Goal: Task Accomplishment & Management: Manage account settings

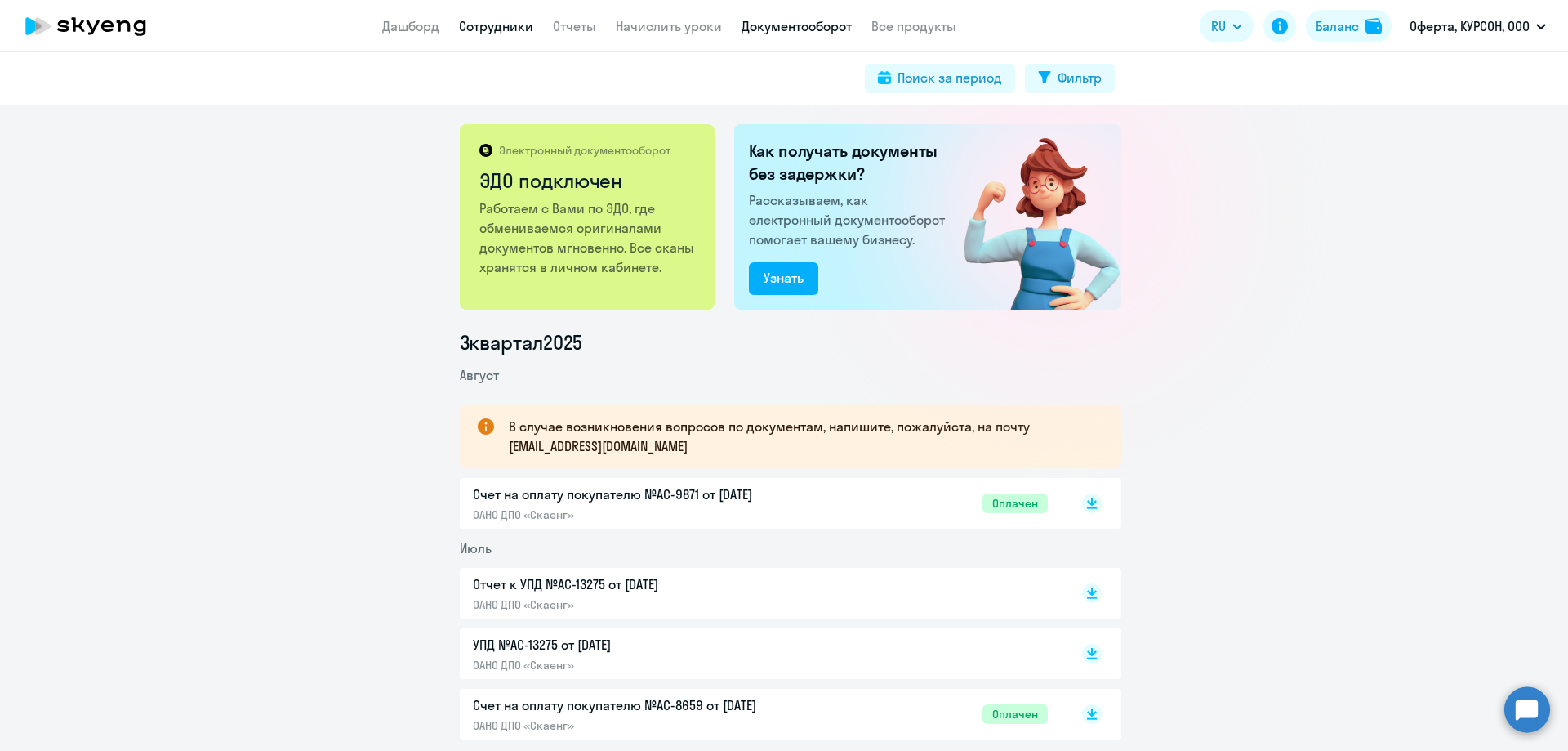
click at [502, 32] on link "Сотрудники" at bounding box center [495, 27] width 74 height 17
select select "30"
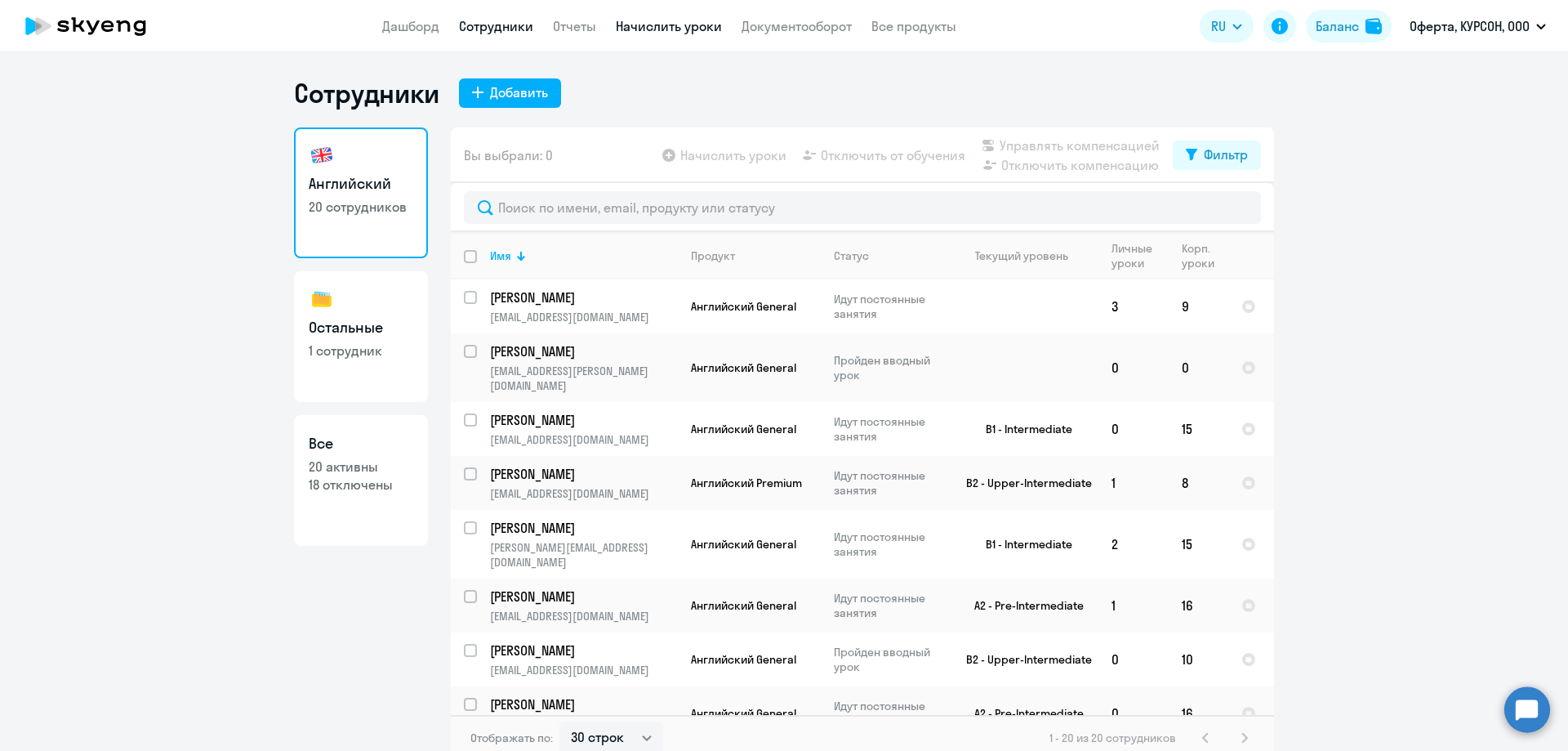
click at [658, 22] on link "Начислить уроки" at bounding box center [669, 27] width 106 height 17
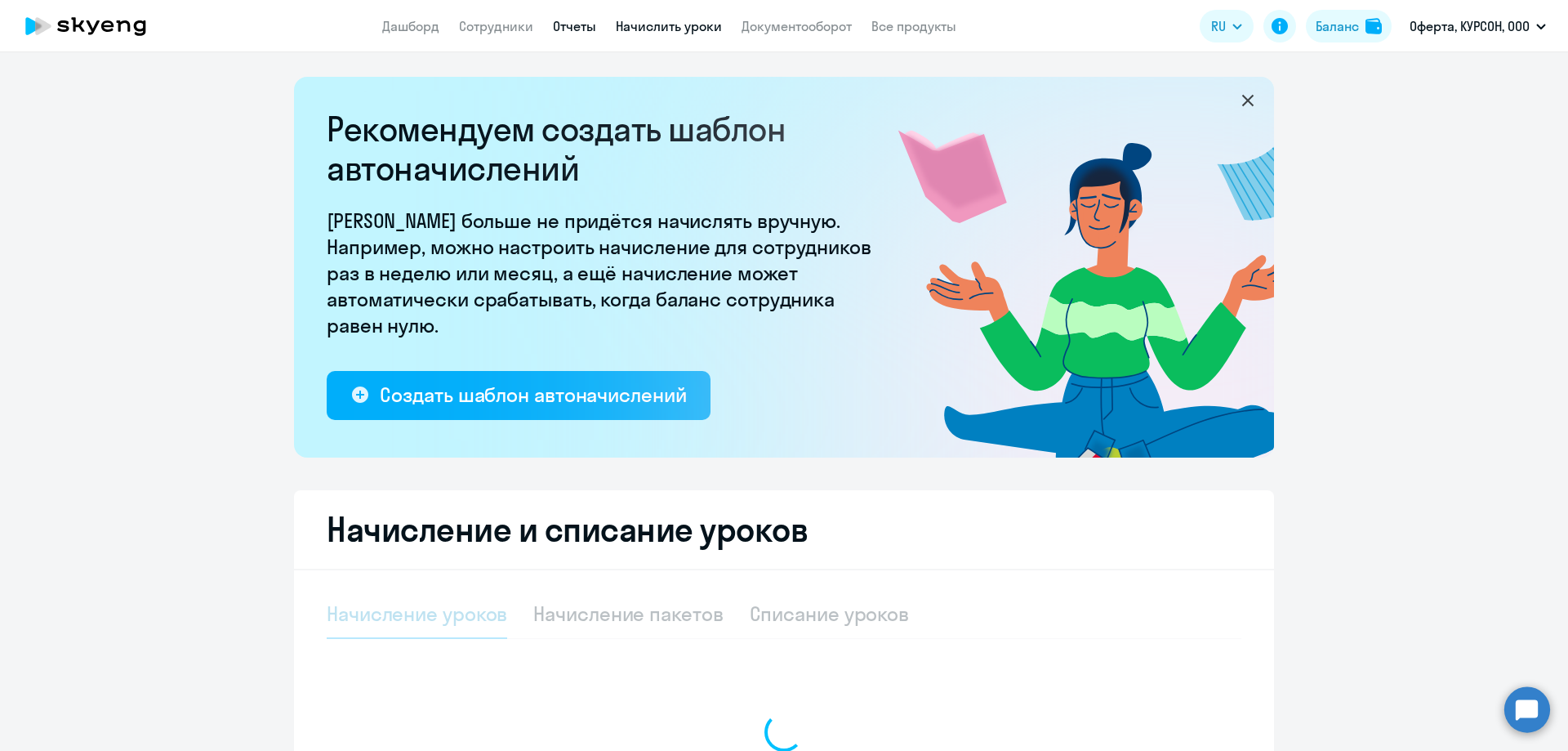
select select "10"
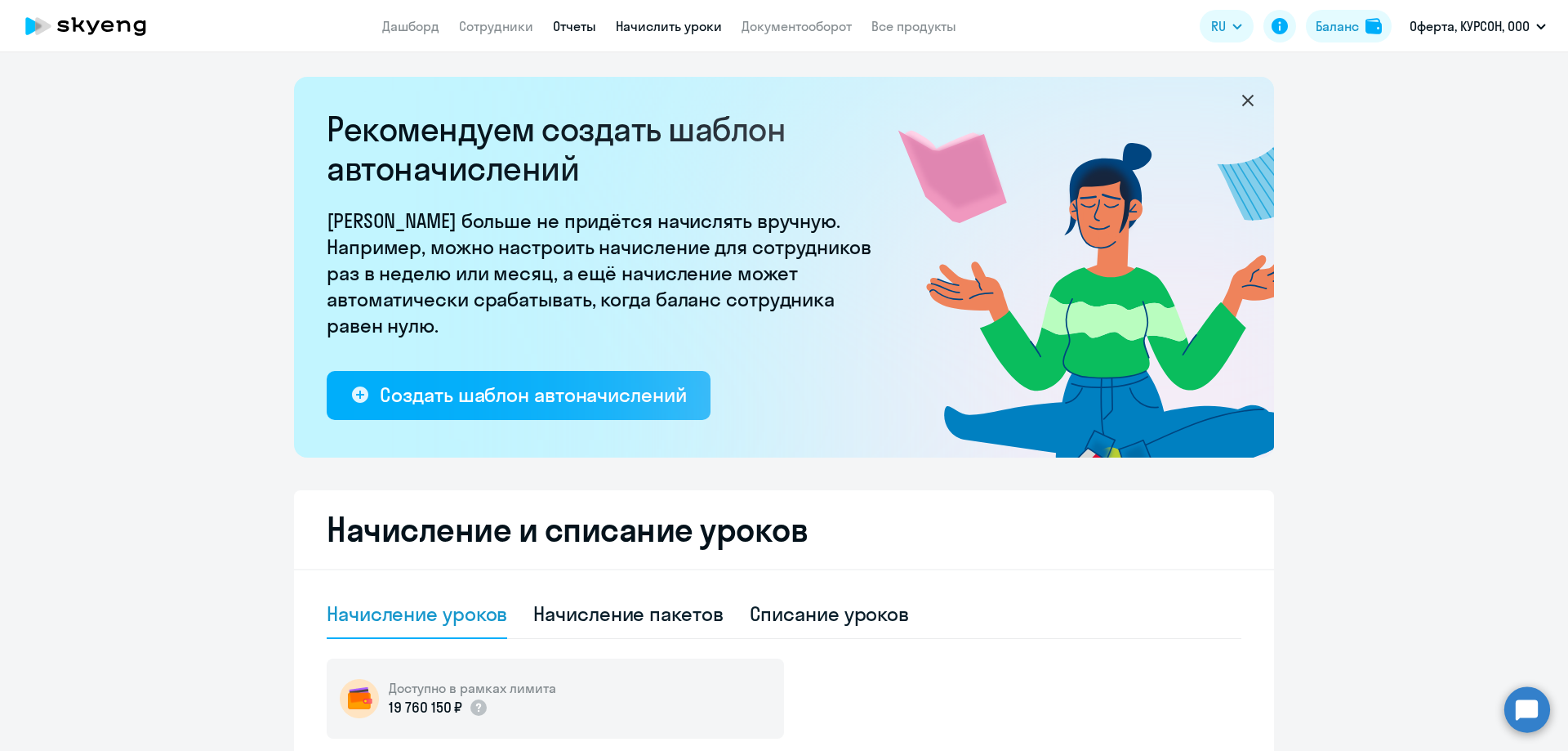
click at [584, 28] on link "Отчеты" at bounding box center [574, 27] width 43 height 17
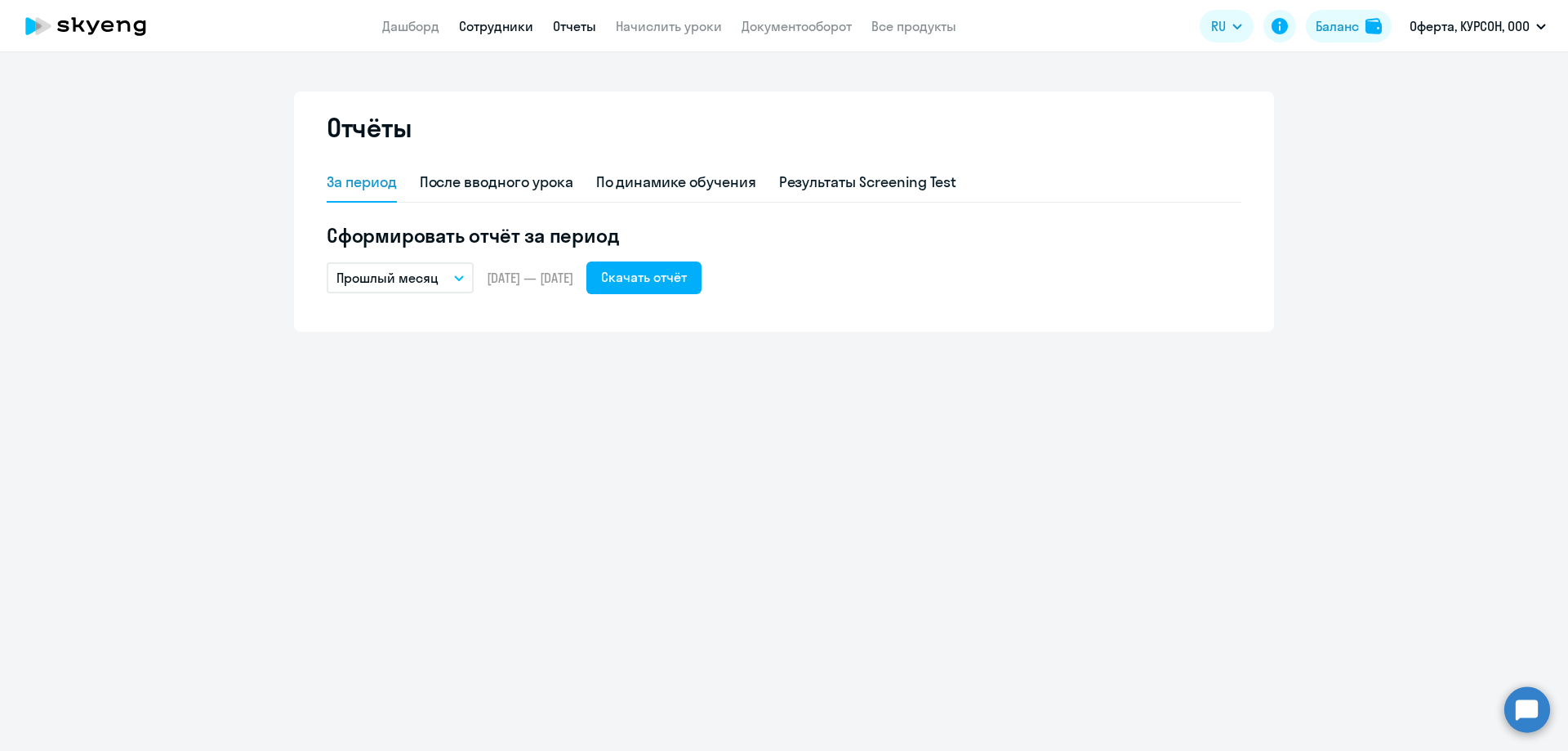
click at [517, 26] on link "Сотрудники" at bounding box center [495, 27] width 74 height 17
select select "30"
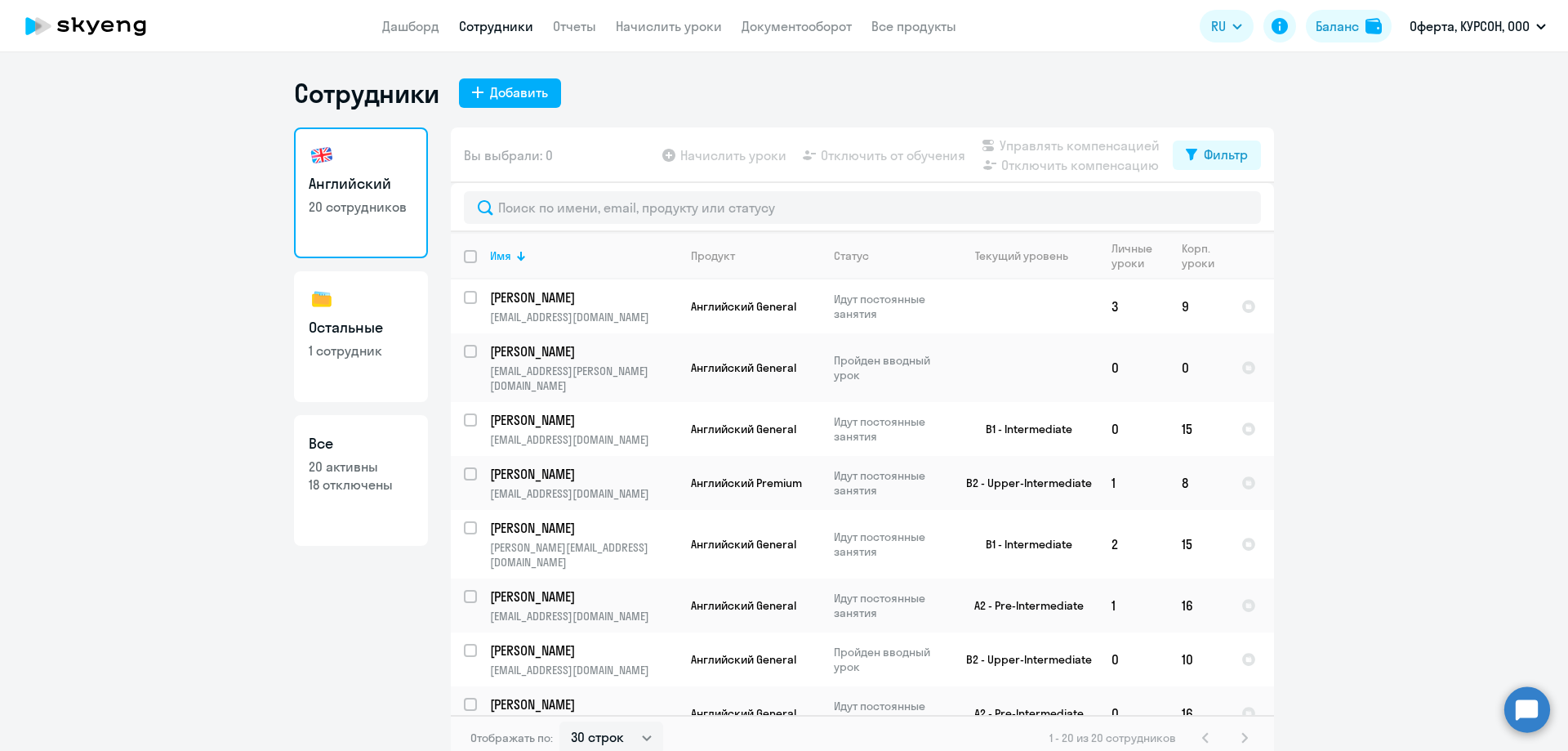
click at [590, 34] on app-header "Дашборд Сотрудники Отчеты Начислить уроки Документооборот Все продукты Дашборд …" at bounding box center [784, 26] width 1568 height 52
click at [616, 34] on app-menu-item-link "Начислить уроки" at bounding box center [669, 27] width 106 height 20
click at [620, 28] on link "Начислить уроки" at bounding box center [669, 27] width 106 height 17
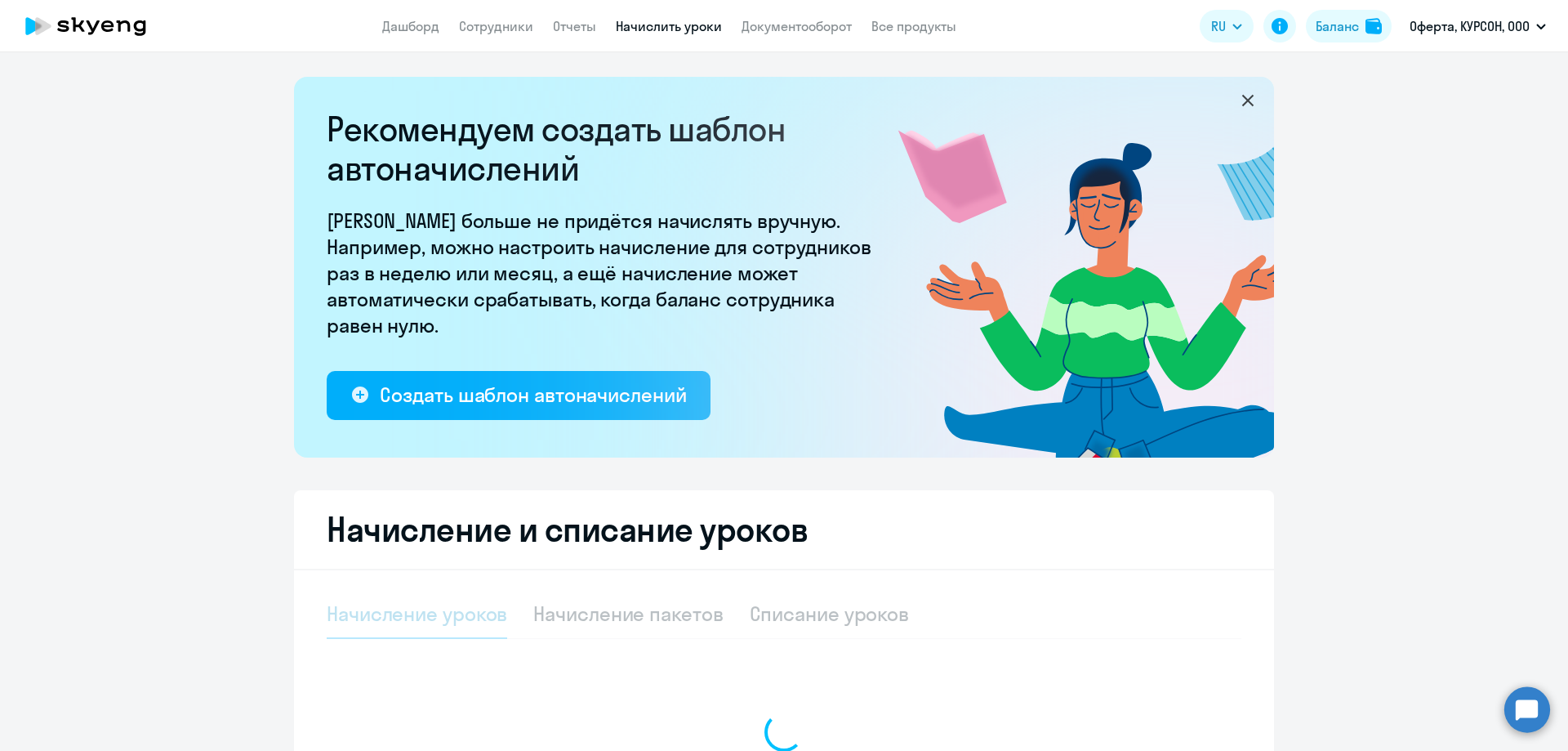
select select "10"
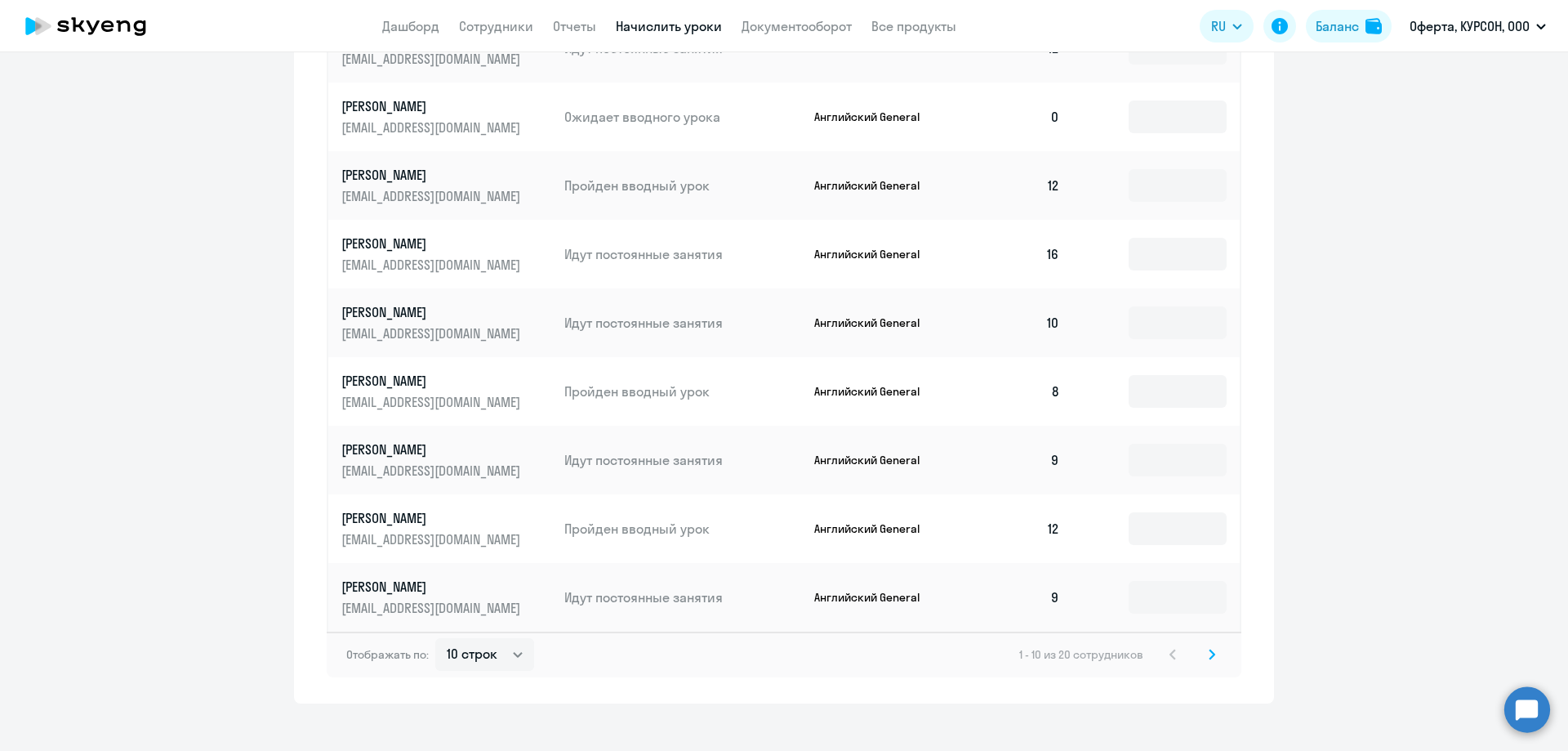
scroll to position [936, 0]
